Goal: Check status

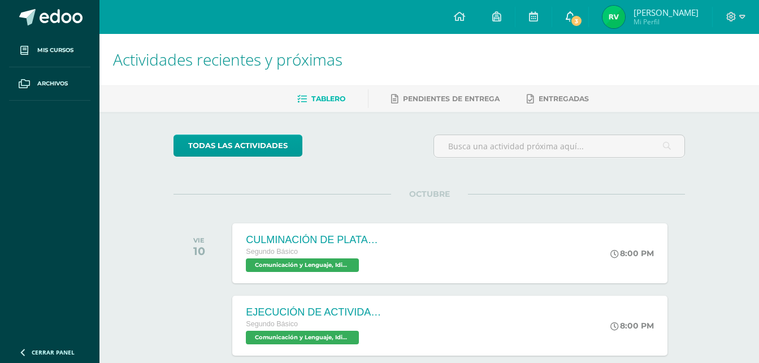
click at [569, 15] on link "3" at bounding box center [570, 17] width 36 height 34
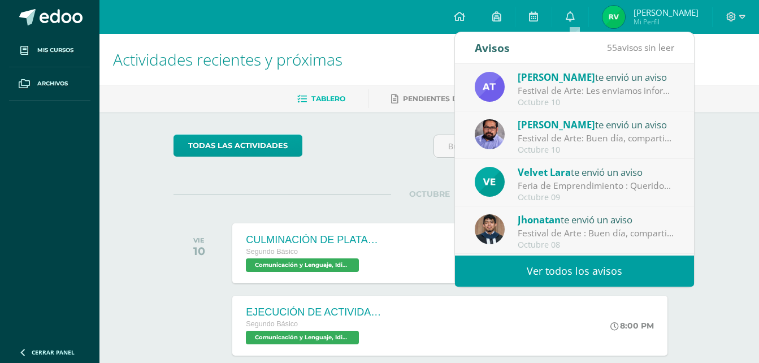
click at [659, 32] on div "55 avisos sin leer" at bounding box center [640, 48] width 67 height 32
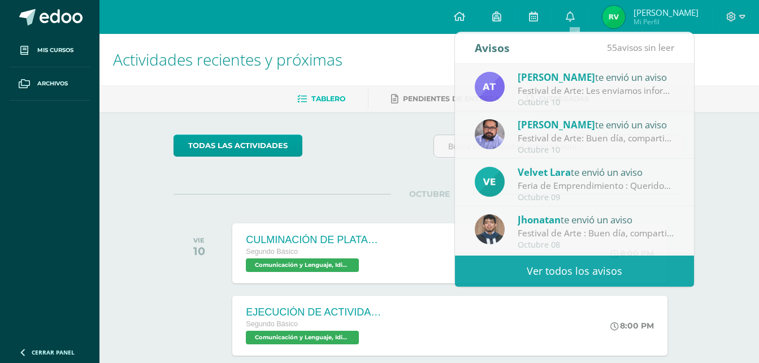
click at [650, 8] on span "[PERSON_NAME]" at bounding box center [665, 12] width 65 height 11
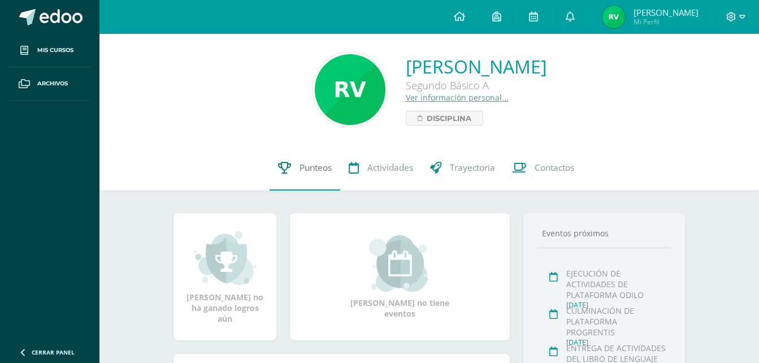
click at [315, 179] on link "Punteos" at bounding box center [305, 167] width 71 height 45
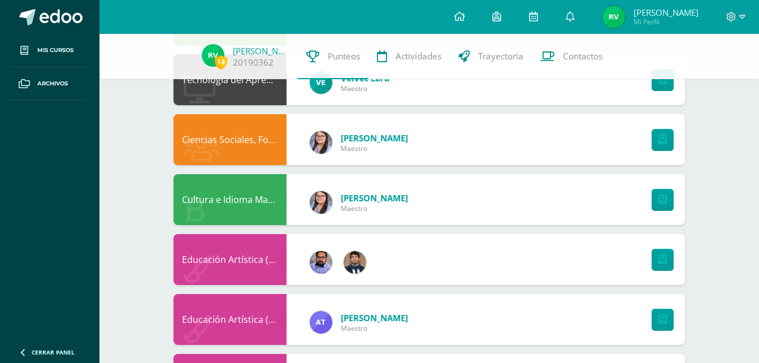
scroll to position [571, 0]
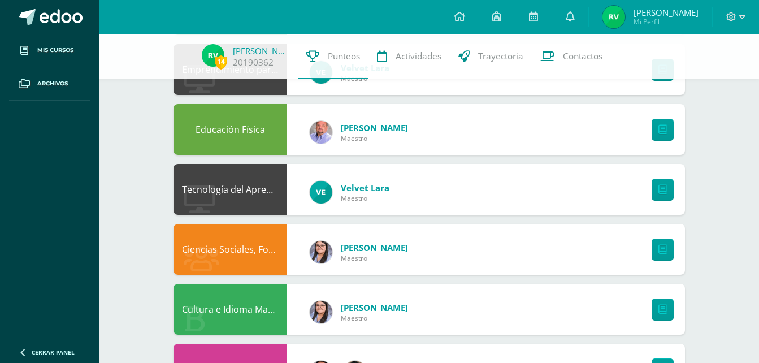
scroll to position [466, 0]
